Goal: Information Seeking & Learning: Learn about a topic

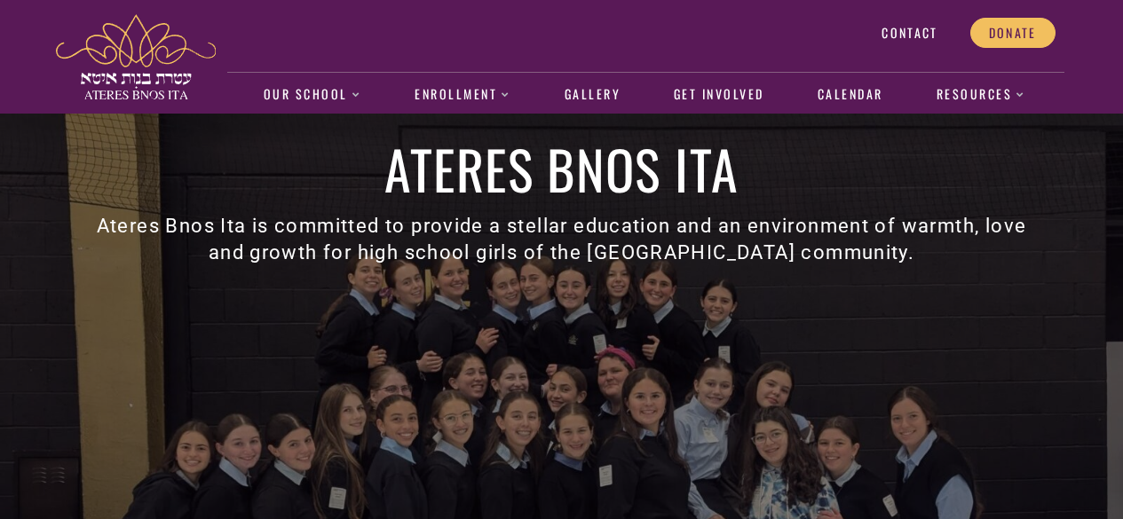
scroll to position [25, 0]
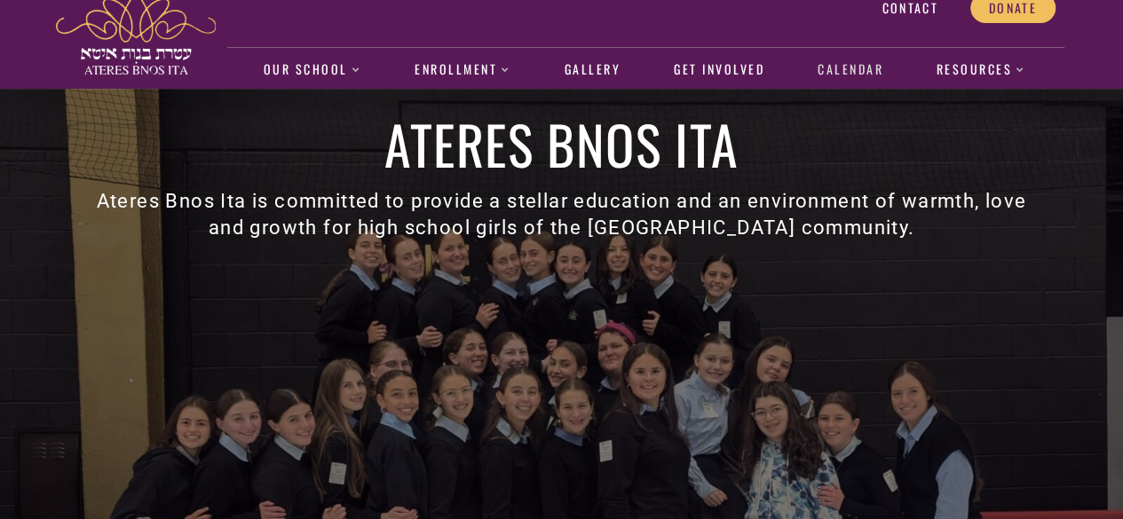
click at [840, 77] on link "Calendar" at bounding box center [850, 70] width 84 height 41
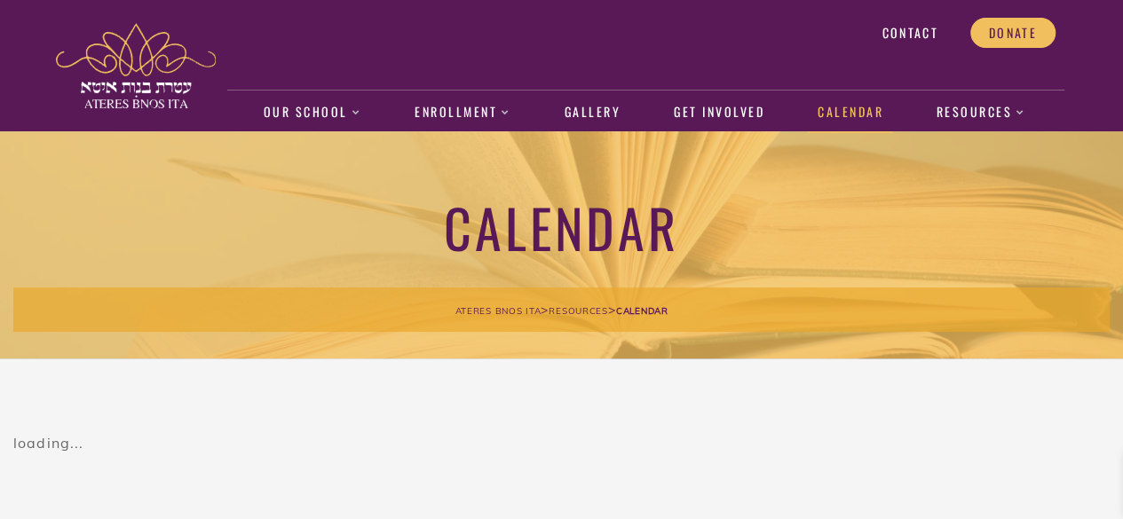
click at [53, 435] on div "loading..." at bounding box center [561, 443] width 1097 height 27
click at [231, 312] on div "Ateres Bnos Ita > Resources > Calendar" at bounding box center [561, 310] width 1097 height 44
click at [852, 111] on link "Calendar" at bounding box center [850, 112] width 84 height 41
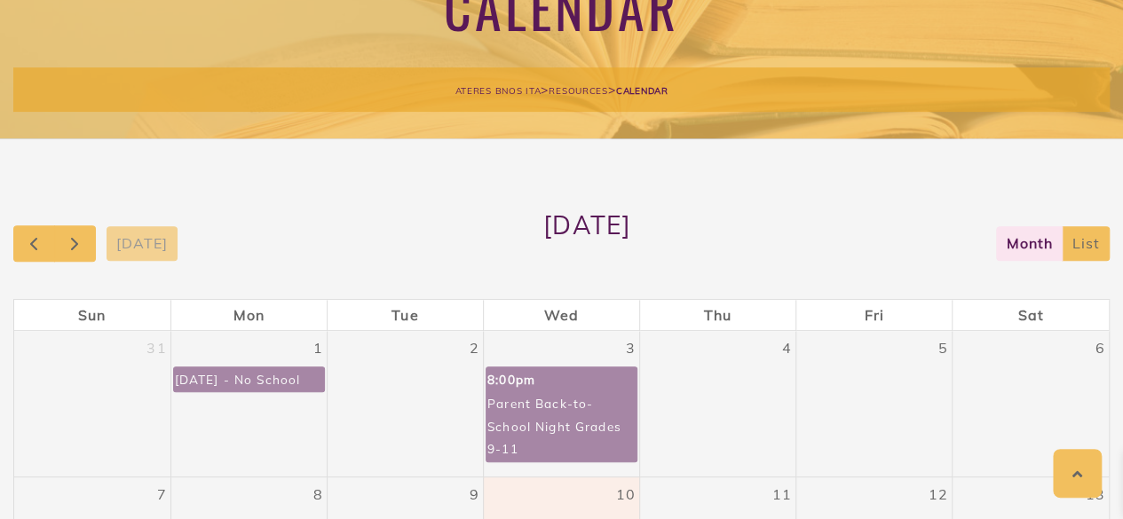
scroll to position [217, 0]
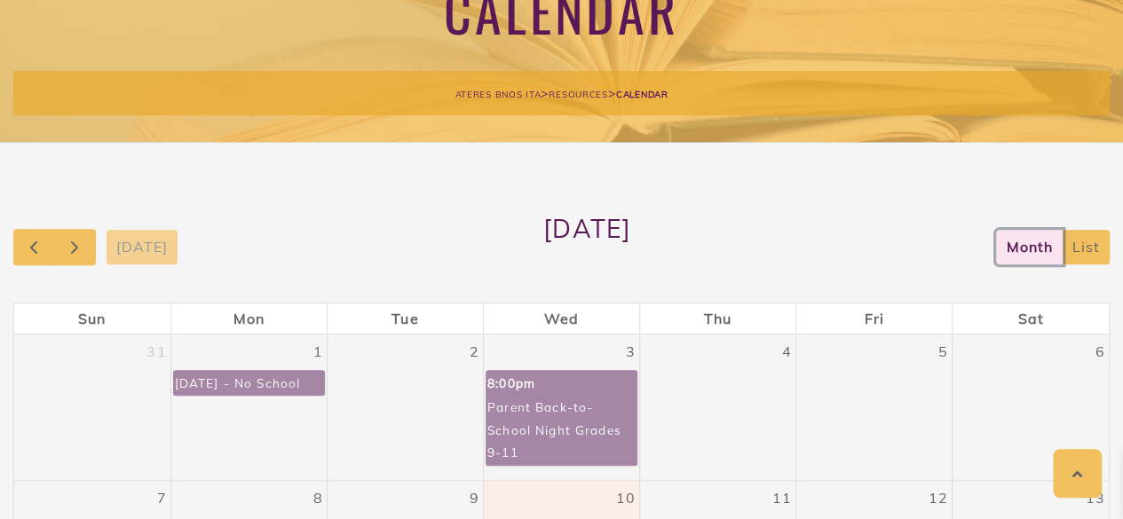
click at [1038, 250] on button "month" at bounding box center [1029, 247] width 67 height 35
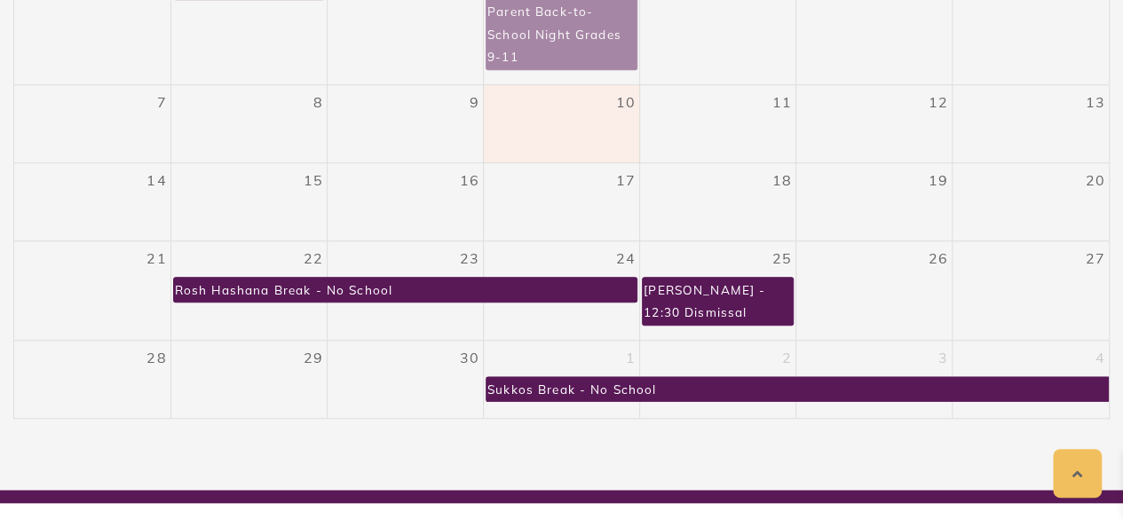
scroll to position [615, 0]
